Goal: Check status: Check status

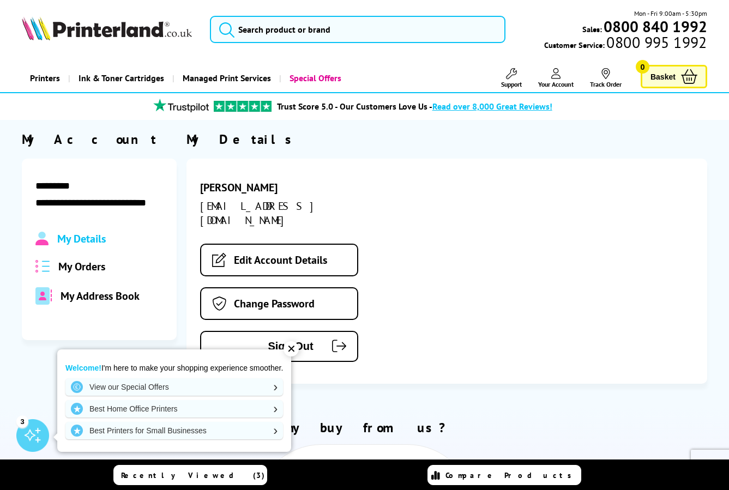
click at [84, 264] on span "My Orders" at bounding box center [81, 266] width 47 height 14
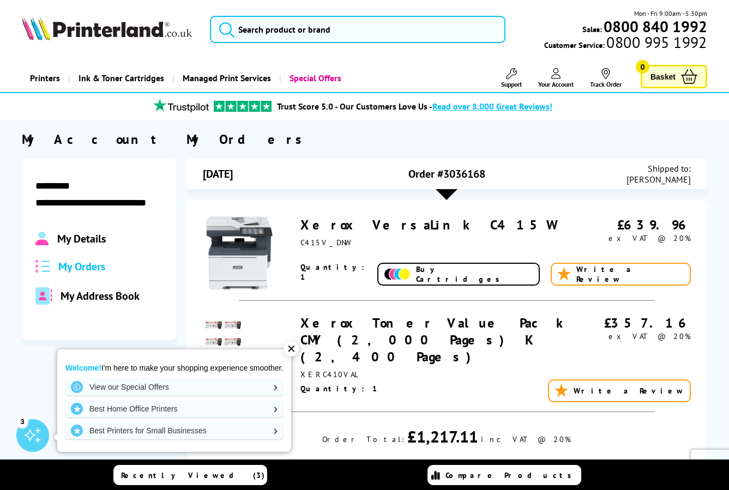
click at [391, 226] on link "Xerox VersaLink C415W" at bounding box center [427, 224] width 255 height 17
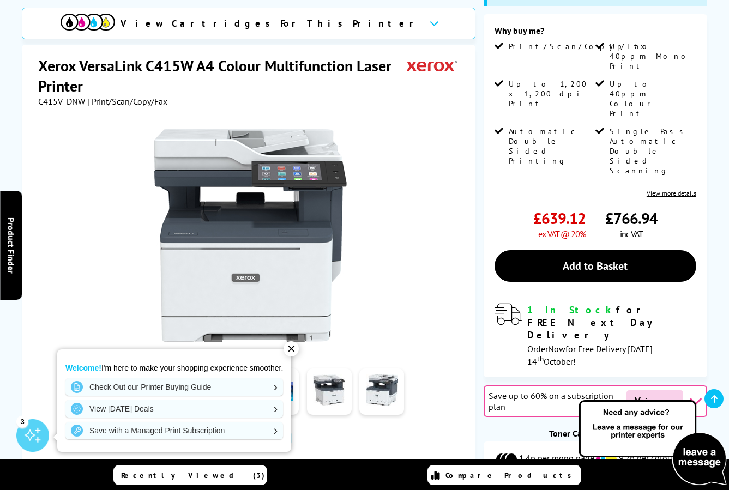
scroll to position [163, 0]
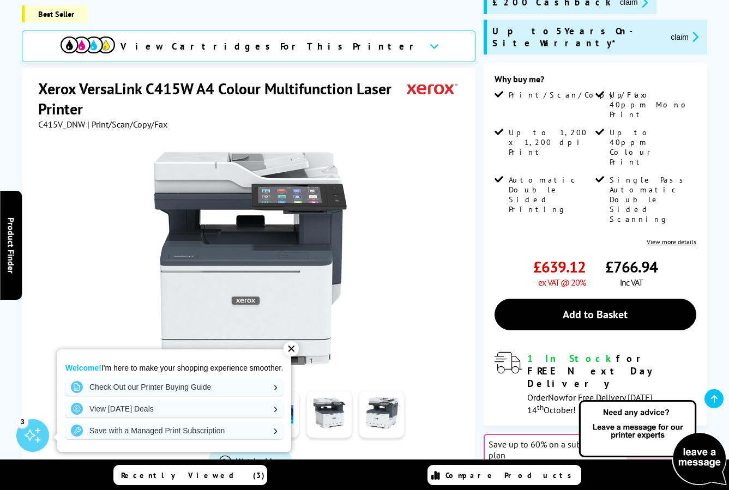
click at [668, 238] on link "View more details" at bounding box center [671, 242] width 50 height 8
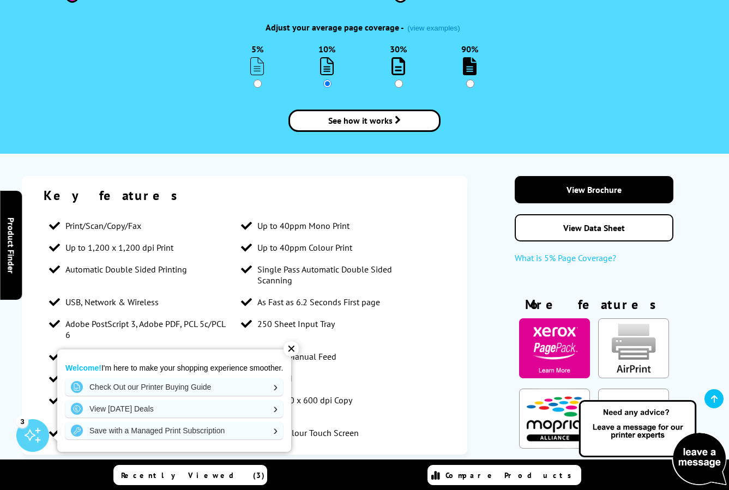
scroll to position [1310, 0]
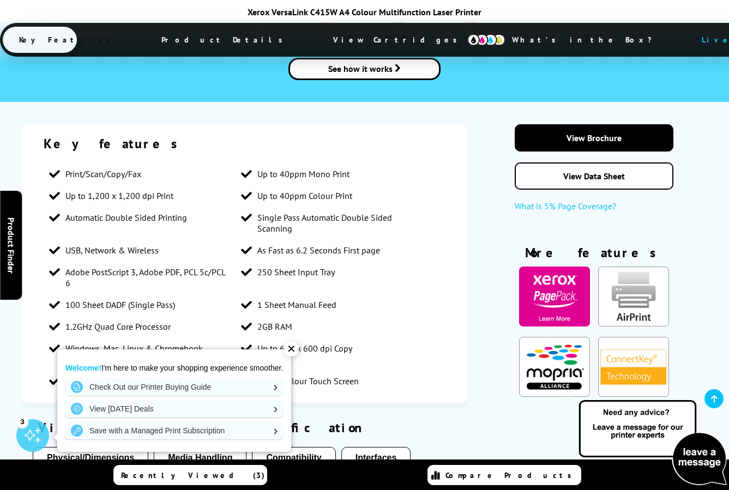
click at [298, 349] on div "✕" at bounding box center [290, 348] width 15 height 15
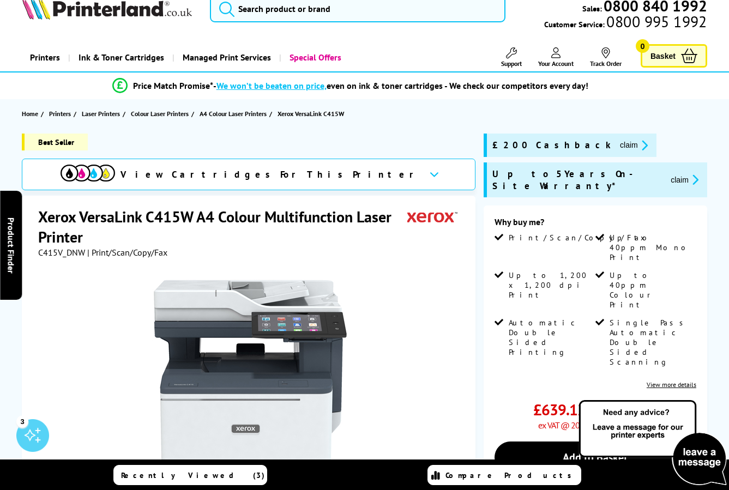
scroll to position [0, 0]
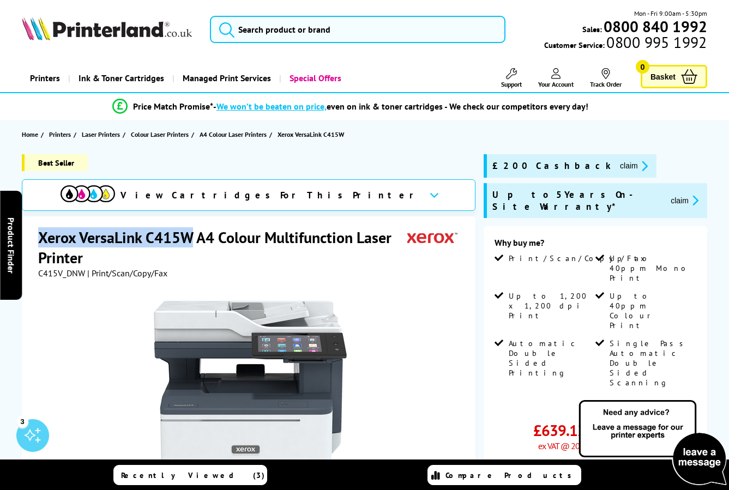
drag, startPoint x: 192, startPoint y: 234, endPoint x: 51, endPoint y: 238, distance: 141.2
click at [41, 241] on h1 "Xerox VersaLink C415W A4 Colour Multifunction Laser Printer" at bounding box center [222, 247] width 369 height 40
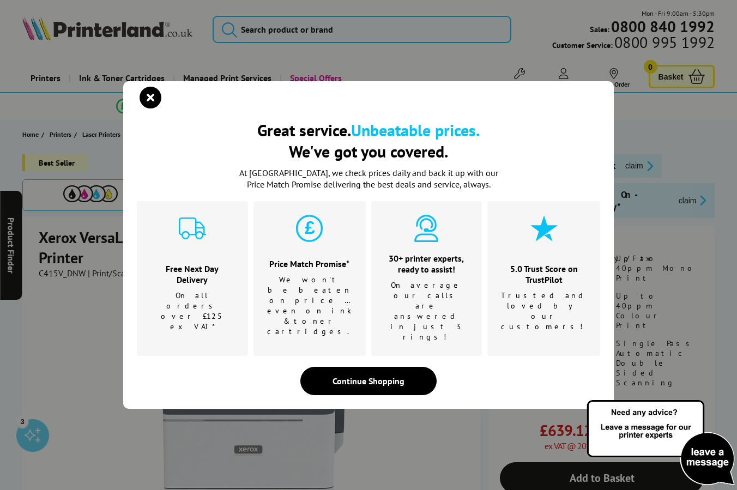
drag, startPoint x: 52, startPoint y: 238, endPoint x: 116, endPoint y: 308, distance: 95.3
click at [97, 307] on div "Great service. Unbeatable prices. We've got you covered. Great service. Unbeata…" at bounding box center [368, 245] width 737 height 490
click at [154, 108] on icon "close modal" at bounding box center [151, 98] width 22 height 22
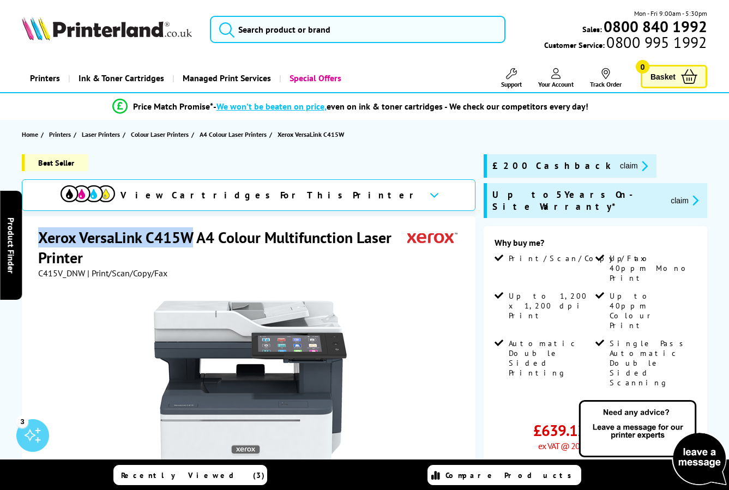
drag, startPoint x: 194, startPoint y: 239, endPoint x: 42, endPoint y: 235, distance: 152.1
click at [42, 235] on h1 "Xerox VersaLink C415W A4 Colour Multifunction Laser Printer" at bounding box center [222, 247] width 369 height 40
copy h1 "Xerox VersaLink C415W"
